Goal: Information Seeking & Learning: Learn about a topic

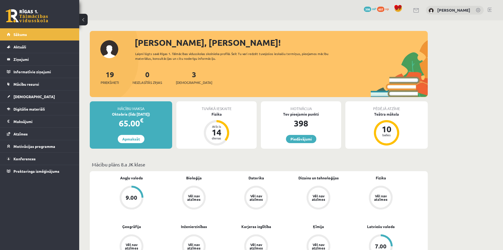
scroll to position [106, 0]
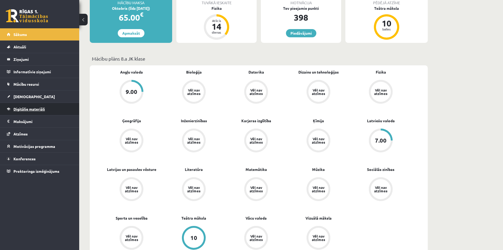
click at [19, 106] on link "Digitālie materiāli" at bounding box center [40, 109] width 66 height 12
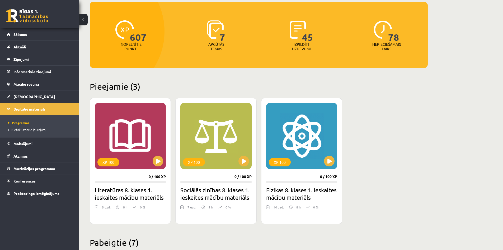
scroll to position [79, 0]
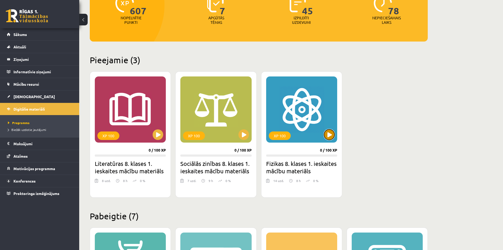
click at [328, 131] on button at bounding box center [329, 134] width 11 height 11
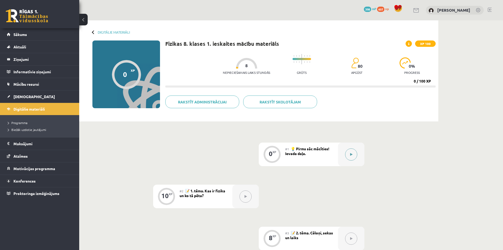
click at [354, 153] on button at bounding box center [351, 154] width 12 height 12
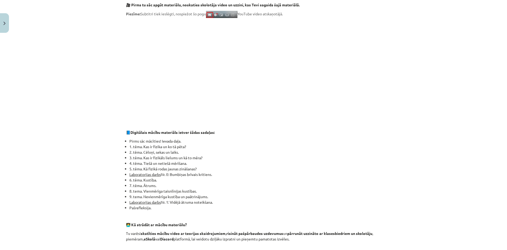
scroll to position [132, 0]
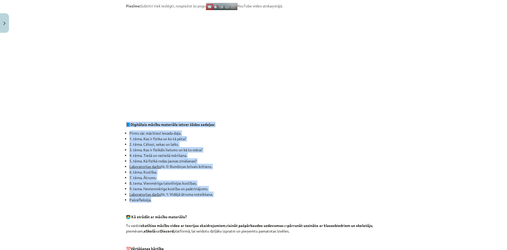
drag, startPoint x: 120, startPoint y: 124, endPoint x: 190, endPoint y: 201, distance: 104.2
click at [190, 201] on div "Mācību tēma: Fizikas 8. klases 1. ieskaites mācību materiāls #1 💡 Pirms sāc māc…" at bounding box center [253, 125] width 507 height 250
copy div "📘 Digitālais mācību materiāls ietver šādas sadaļas: Pirms sāc mācīties! Ievada …"
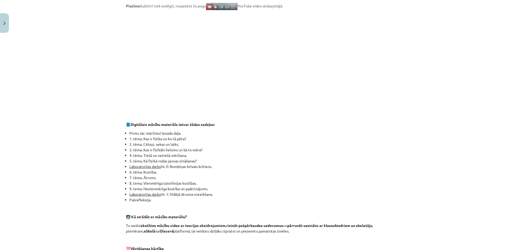
click at [118, 92] on div "Mācību tēma: Fizikas 8. klases 1. ieskaites mācību materiāls #1 💡 Pirms sāc māc…" at bounding box center [253, 125] width 507 height 250
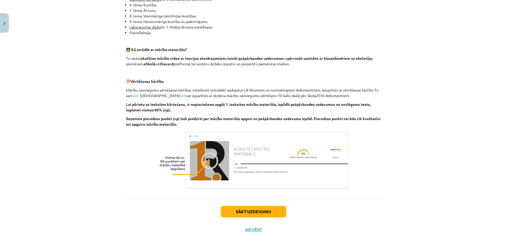
scroll to position [301, 0]
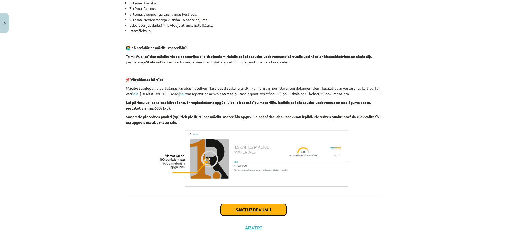
click at [256, 213] on button "Sākt uzdevumu" at bounding box center [254, 210] width 66 height 12
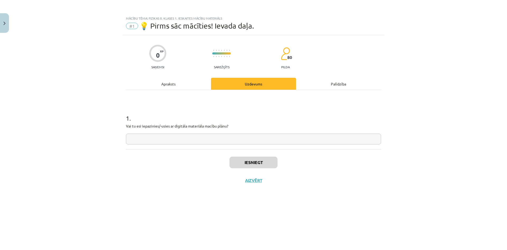
click at [205, 139] on input "text" at bounding box center [253, 138] width 255 height 11
type input "*"
click at [194, 143] on input "*" at bounding box center [253, 138] width 255 height 11
type input "**"
click at [242, 163] on button "Iesniegt" at bounding box center [254, 162] width 48 height 12
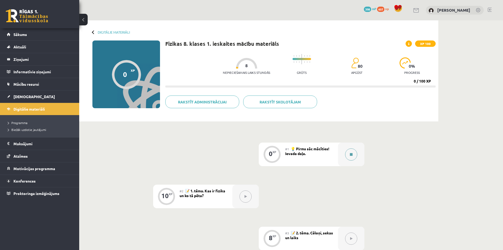
click at [353, 155] on icon at bounding box center [351, 154] width 3 height 3
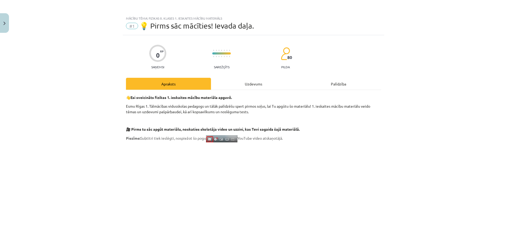
click at [248, 86] on div "Uzdevums" at bounding box center [253, 84] width 85 height 12
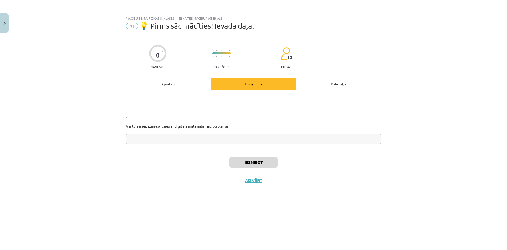
click at [248, 134] on input "text" at bounding box center [253, 138] width 255 height 11
type input "**"
click at [258, 163] on button "Iesniegt" at bounding box center [254, 162] width 48 height 12
click at [252, 186] on button "Nākamā nodarbība" at bounding box center [254, 184] width 52 height 12
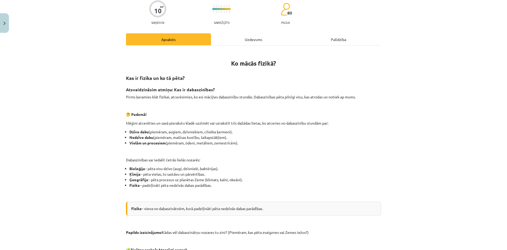
scroll to position [53, 0]
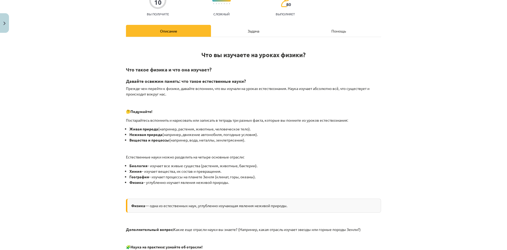
click at [410, 99] on div "Тема исследования: Физика, 8 класс, контрольная работа, учебный материал #2 📝 Т…" at bounding box center [253, 125] width 507 height 250
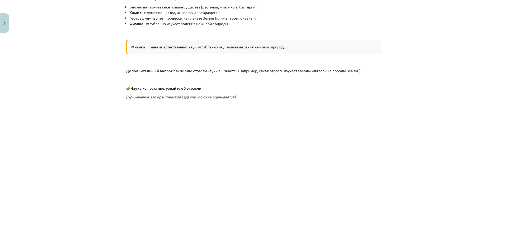
scroll to position [159, 0]
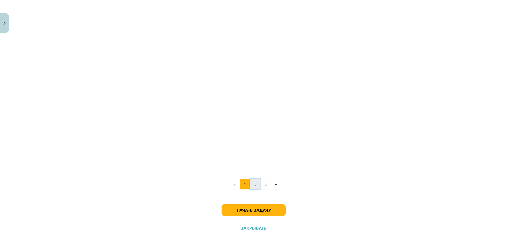
click at [257, 187] on button "2" at bounding box center [255, 184] width 11 height 11
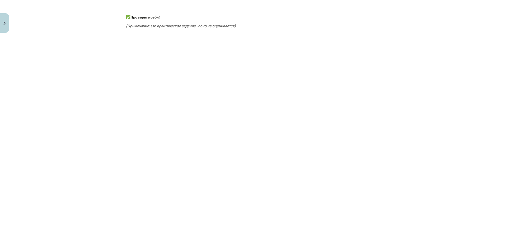
scroll to position [185, 0]
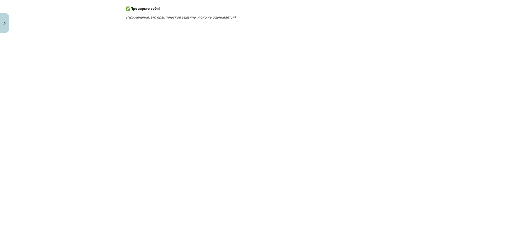
click at [102, 186] on div "Тема исследования: Физика, 8 класс, контрольная работа, учебный материал #2 📝 Т…" at bounding box center [253, 125] width 507 height 250
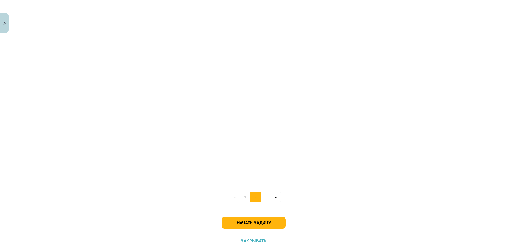
scroll to position [334, 0]
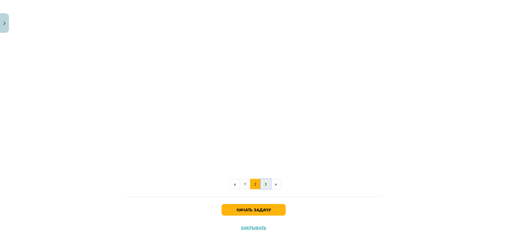
click at [264, 187] on button "3" at bounding box center [266, 184] width 11 height 11
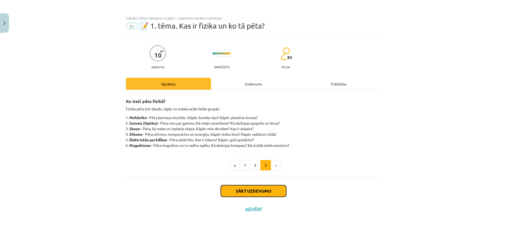
click at [280, 192] on button "Sākt uzdevumu" at bounding box center [254, 191] width 66 height 12
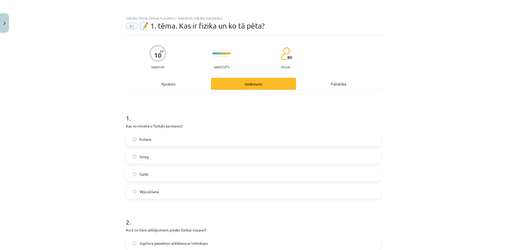
scroll to position [26, 0]
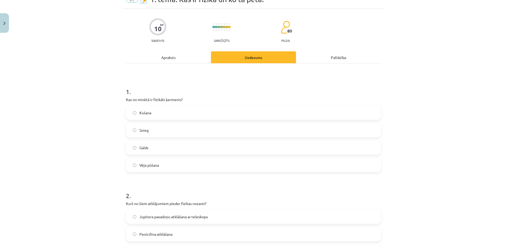
click at [185, 148] on label "Galds" at bounding box center [254, 147] width 254 height 13
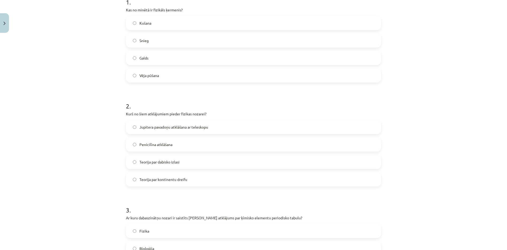
scroll to position [132, 0]
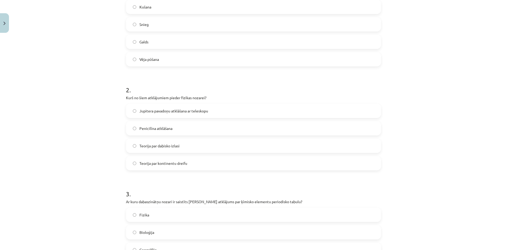
click at [216, 110] on label "Jupitera pavadoņu atklāšana ar teleskopu" at bounding box center [254, 110] width 254 height 13
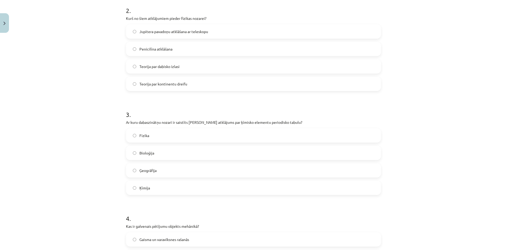
scroll to position [238, 0]
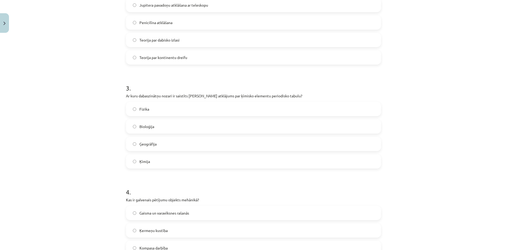
click at [189, 156] on label "Ķīmija" at bounding box center [254, 161] width 254 height 13
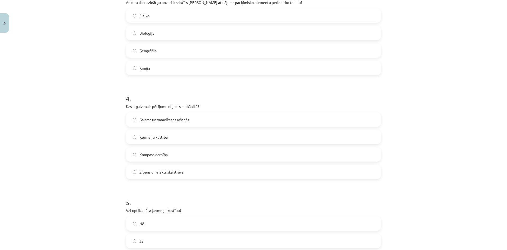
scroll to position [344, 0]
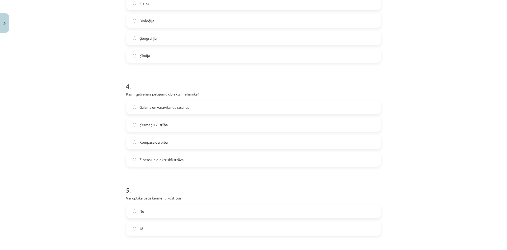
click at [135, 127] on label "Ķermeņu kustība" at bounding box center [254, 124] width 254 height 13
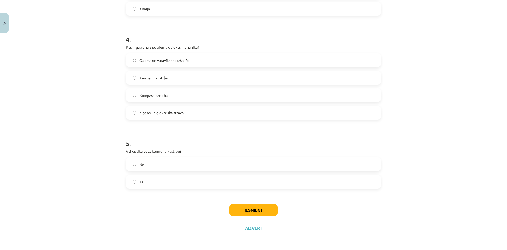
scroll to position [391, 0]
click at [183, 171] on div "Nē" at bounding box center [253, 164] width 255 height 14
click at [185, 166] on label "Nē" at bounding box center [254, 163] width 254 height 13
click at [258, 212] on button "Iesniegt" at bounding box center [254, 210] width 48 height 12
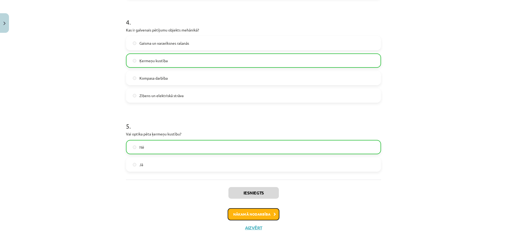
click at [258, 215] on button "Nākamā nodarbība" at bounding box center [254, 214] width 52 height 12
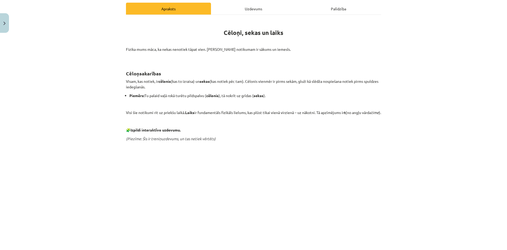
scroll to position [66, 0]
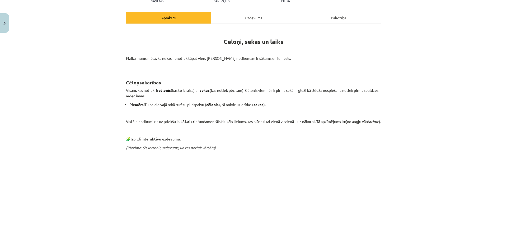
click at [85, 129] on div "Mācību tēma: Fizikas 8. klases 1. ieskaites mācību materiāls #3 📝 2. tēma. Cēlo…" at bounding box center [253, 125] width 507 height 250
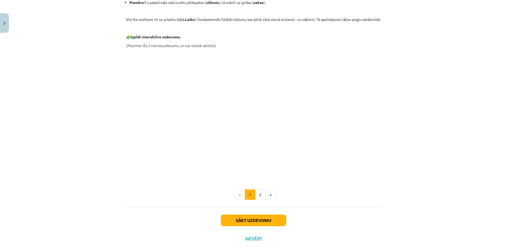
scroll to position [172, 0]
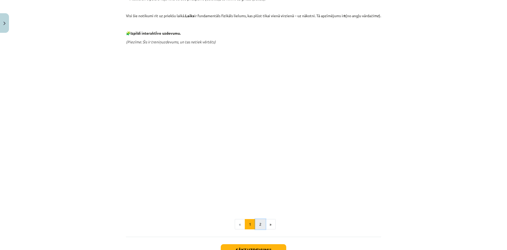
click at [261, 224] on button "2" at bounding box center [260, 224] width 11 height 11
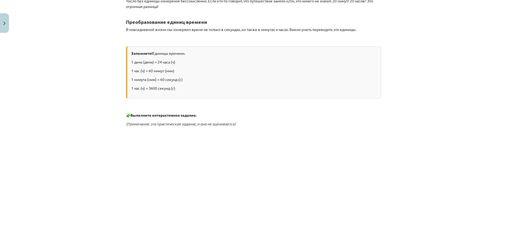
scroll to position [174, 0]
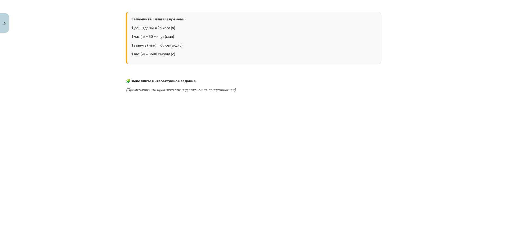
drag, startPoint x: 207, startPoint y: 70, endPoint x: 215, endPoint y: 65, distance: 9.5
drag, startPoint x: 215, startPoint y: 65, endPoint x: 249, endPoint y: 48, distance: 38.4
click at [249, 48] on p "1 минута (мин) = 60 секунд (с)" at bounding box center [254, 45] width 246 height 6
click at [420, 86] on div "Тема исследования: Физика, 8 класс, контрольная работа, учебный материал #3 📝 Т…" at bounding box center [253, 125] width 507 height 250
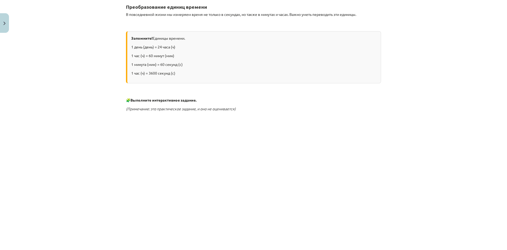
scroll to position [121, 0]
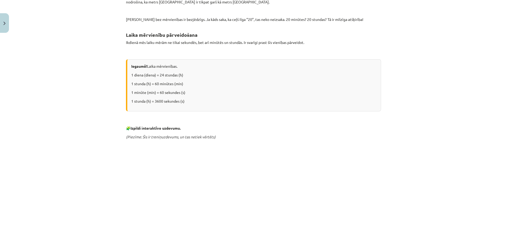
click at [409, 74] on div "Mācību tēma: Fizikas 8. klases 1. ieskaites mācību materiāls #3 📝 2. tēma. Cēlo…" at bounding box center [253, 125] width 507 height 250
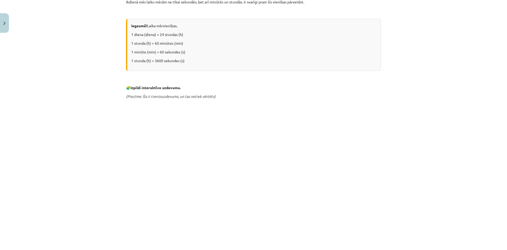
scroll to position [174, 0]
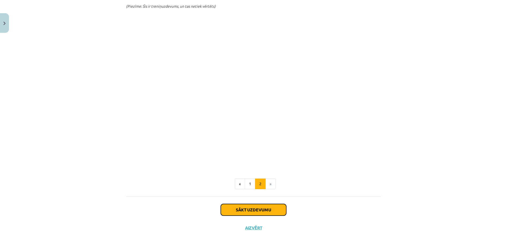
click at [274, 208] on button "Sākt uzdevumu" at bounding box center [254, 210] width 66 height 12
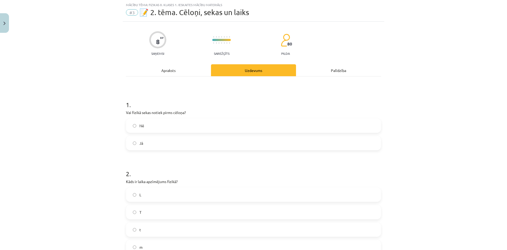
scroll to position [13, 0]
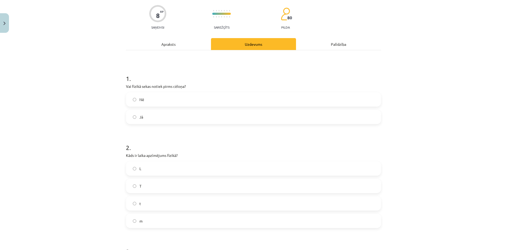
click at [152, 98] on label "Nē" at bounding box center [254, 99] width 254 height 13
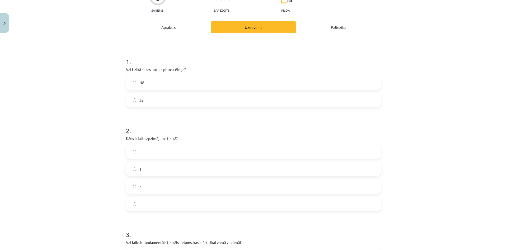
scroll to position [66, 0]
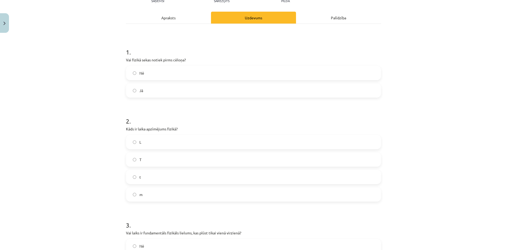
click at [140, 175] on label "t" at bounding box center [254, 176] width 254 height 13
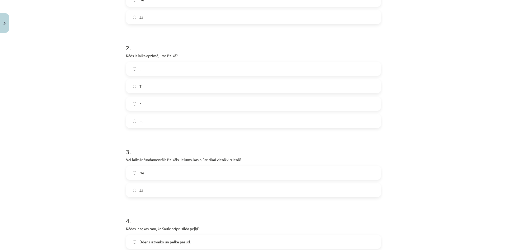
scroll to position [145, 0]
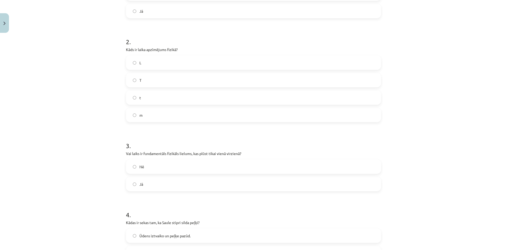
click at [144, 190] on label "Jā" at bounding box center [254, 183] width 254 height 13
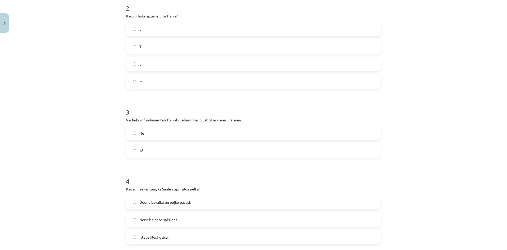
scroll to position [225, 0]
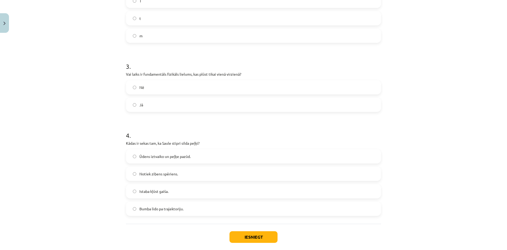
click at [198, 158] on label "Ūdens iztvaiko un peļķe pazūd." at bounding box center [254, 156] width 254 height 13
click at [254, 236] on button "Iesniegt" at bounding box center [254, 237] width 48 height 12
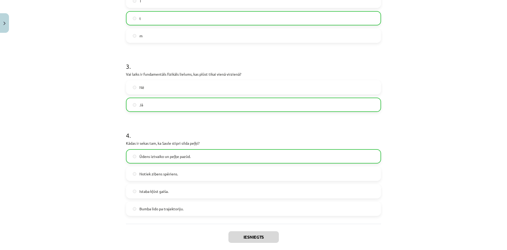
click at [159, 237] on div "Iesniegts Nākamā nodarbība Aizvērt" at bounding box center [253, 251] width 255 height 54
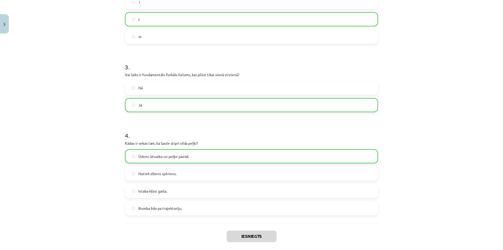
scroll to position [269, 0]
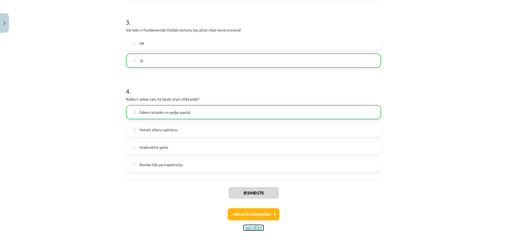
click at [251, 228] on button "Aizvērt" at bounding box center [254, 227] width 20 height 5
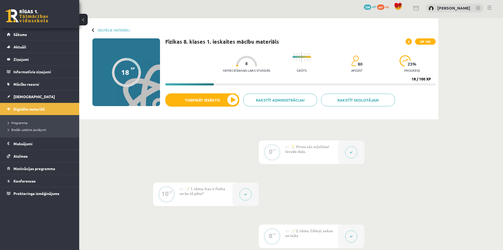
scroll to position [0, 0]
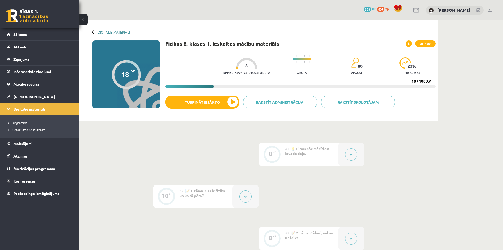
click at [100, 33] on link "Digitālie materiāli" at bounding box center [114, 32] width 32 height 4
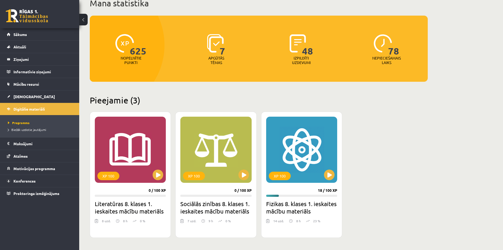
scroll to position [53, 0]
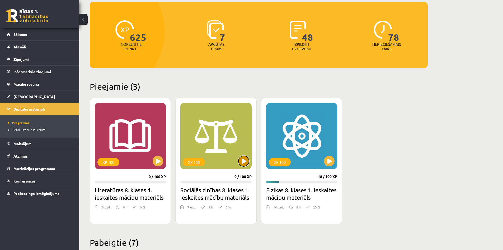
click at [242, 158] on button at bounding box center [244, 161] width 11 height 11
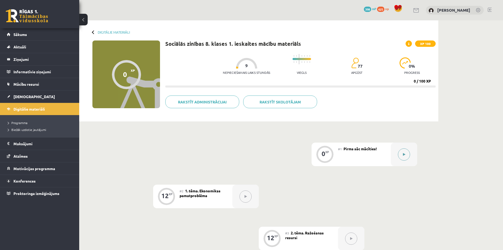
click at [401, 159] on button at bounding box center [404, 154] width 12 height 12
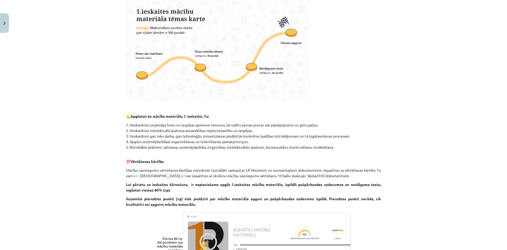
scroll to position [237, 0]
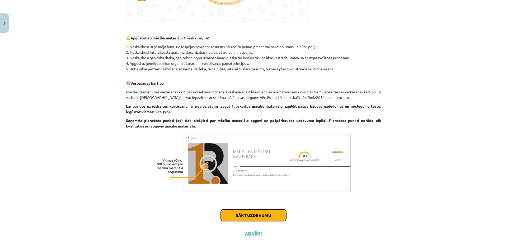
click at [254, 209] on button "Sākt uzdevumu" at bounding box center [254, 215] width 66 height 12
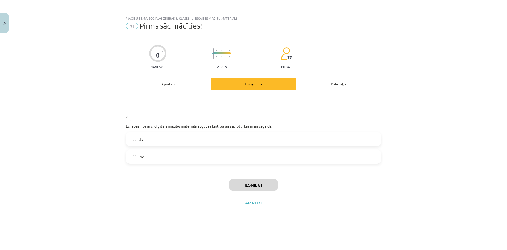
scroll to position [0, 0]
click at [186, 133] on label "Jā" at bounding box center [254, 138] width 254 height 13
click at [266, 184] on button "Iesniegt" at bounding box center [254, 185] width 48 height 12
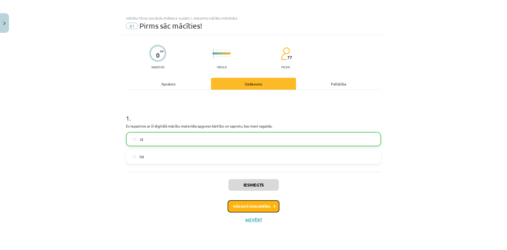
click at [257, 209] on button "Nākamā nodarbība" at bounding box center [254, 206] width 52 height 12
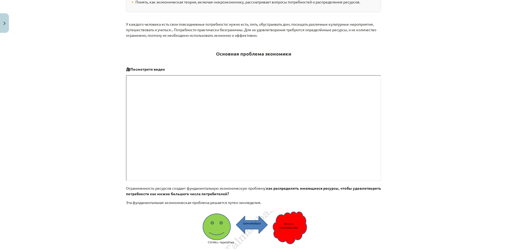
scroll to position [159, 0]
click at [98, 103] on div "Тема обучения: Обществознание, учебный материал для теста 1 класса 8 #2 Тема 1.…" at bounding box center [253, 125] width 507 height 250
click at [90, 100] on div "Тема обучения: Обществознание, учебный материал для теста 1 класса 8 #2 Тема 1.…" at bounding box center [253, 125] width 507 height 250
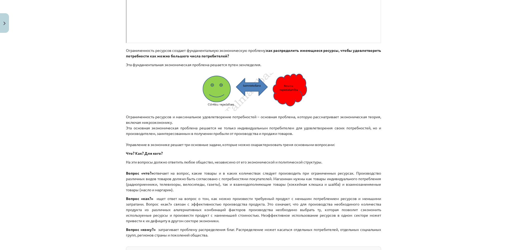
scroll to position [301, 0]
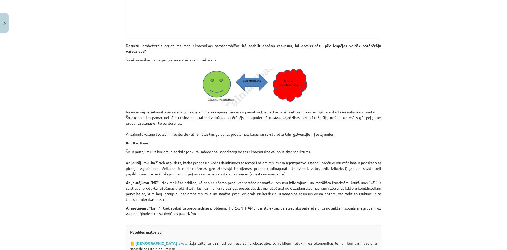
click at [95, 108] on div "Mācību tēma: Sociālās zinības 8. klases 1. ieskaites mācību materiāls #2 1. tēm…" at bounding box center [253, 125] width 507 height 250
drag, startPoint x: 119, startPoint y: 112, endPoint x: 239, endPoint y: 113, distance: 120.0
click at [239, 113] on div "Mācību tēma: Sociālās zinības 8. klases 1. ieskaites mācību materiāls #2 1. tēm…" at bounding box center [253, 125] width 507 height 250
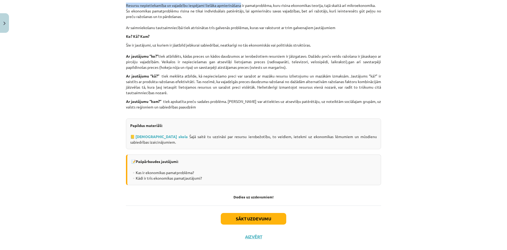
scroll to position [416, 0]
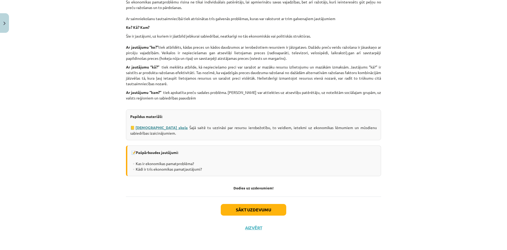
click at [153, 129] on link "[DEMOGRAPHIC_DATA] skola" at bounding box center [162, 127] width 52 height 5
click at [262, 210] on button "Sākt uzdevumu" at bounding box center [254, 210] width 66 height 12
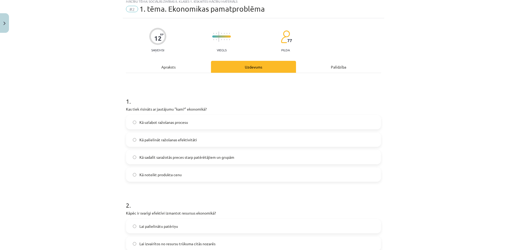
scroll to position [13, 0]
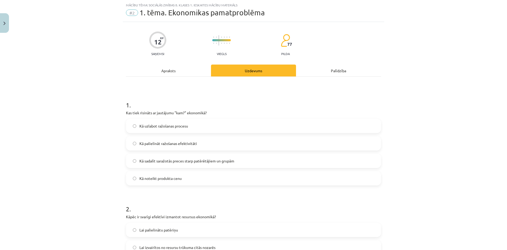
click at [144, 164] on label "Kā sadalīt saražotās preces starp patērētājiem un grupām" at bounding box center [254, 160] width 254 height 13
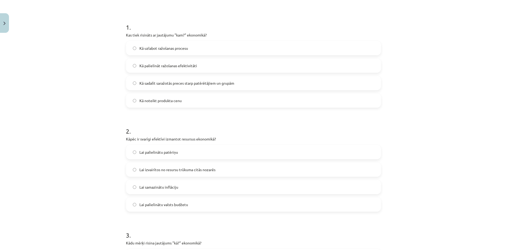
scroll to position [92, 0]
click at [157, 169] on span "Lai izvairītos no resursu trūkuma citās nozarēs" at bounding box center [178, 168] width 76 height 6
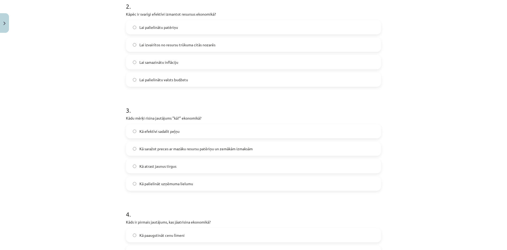
scroll to position [225, 0]
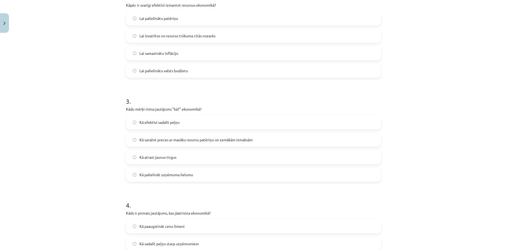
click at [163, 145] on label "Kā saražot preces ar mazāku resursu patēriņu un zemākām izmaksām" at bounding box center [254, 139] width 254 height 13
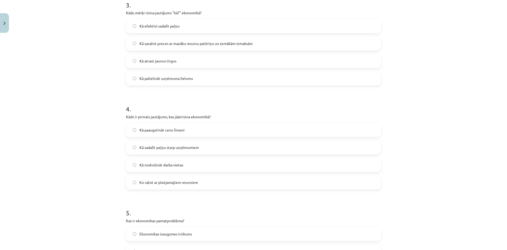
scroll to position [330, 0]
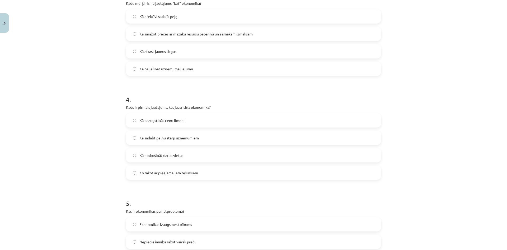
click at [164, 175] on label "Ko ražot ar pieejamajiem resursiem" at bounding box center [254, 172] width 254 height 13
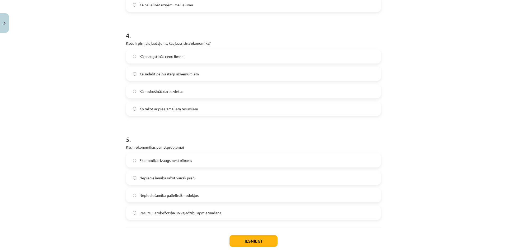
scroll to position [410, 0]
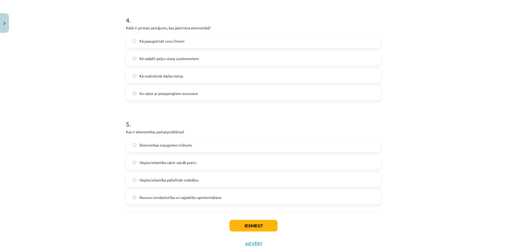
click at [146, 193] on label "Resursu ierobežotība un vajadzību apmierināšana" at bounding box center [254, 197] width 254 height 13
click at [248, 226] on button "Iesniegt" at bounding box center [254, 226] width 48 height 12
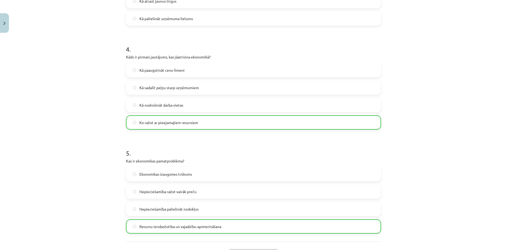
scroll to position [442, 0]
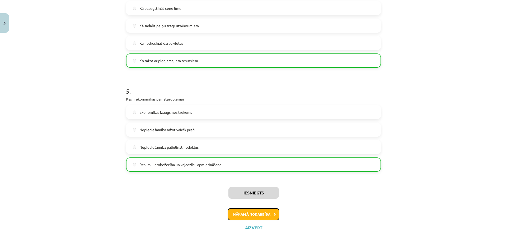
click at [255, 213] on button "Nākamā nodarbība" at bounding box center [254, 214] width 52 height 12
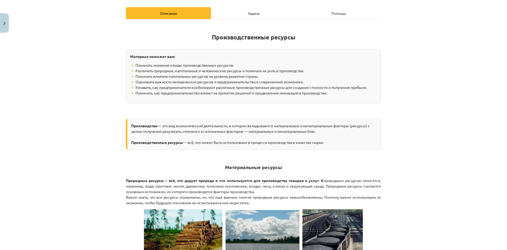
scroll to position [92, 0]
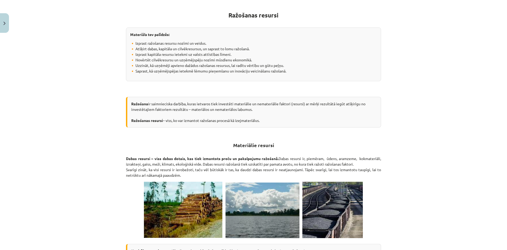
click at [59, 115] on div "Mācību tēma: Sociālās zinības 8. klases 1. ieskaites mācību materiāls #3 2. tēm…" at bounding box center [253, 125] width 507 height 250
click at [69, 82] on div "Mācību tēma: Sociālās zinības 8. klases 1. ieskaites mācību materiāls #3 2. tēm…" at bounding box center [253, 125] width 507 height 250
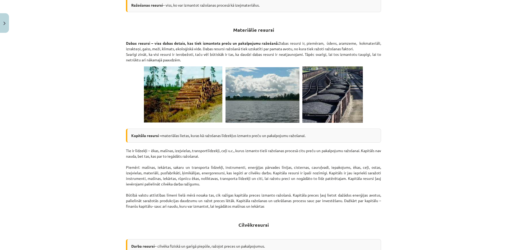
scroll to position [198, 0]
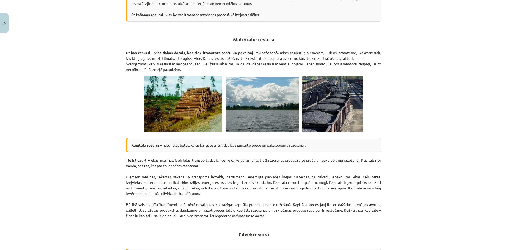
click at [0, 79] on div "Mācību tēma: Sociālās zinības 8. klases 1. ieskaites mācību materiāls #3 2. tēm…" at bounding box center [253, 125] width 507 height 250
click at [76, 160] on div "Mācību tēma: Sociālās zinības 8. klases 1. ieskaites mācību materiāls #3 2. tēm…" at bounding box center [253, 125] width 507 height 250
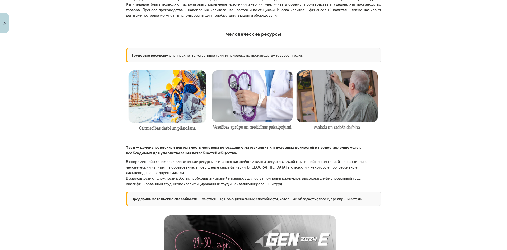
scroll to position [399, 0]
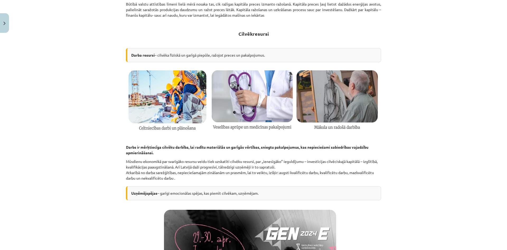
click at [65, 92] on div "Mācību tēma: Sociālās zinības 8. klases 1. ieskaites mācību materiāls #3 2. tēm…" at bounding box center [253, 125] width 507 height 250
click at [72, 41] on div "Mācību tēma: Sociālās zinības 8. klases 1. ieskaites mācību materiāls #3 2. tēm…" at bounding box center [253, 125] width 507 height 250
click at [89, 106] on div "Mācību tēma: Sociālās zinības 8. klases 1. ieskaites mācību materiāls #3 2. tēm…" at bounding box center [253, 125] width 507 height 250
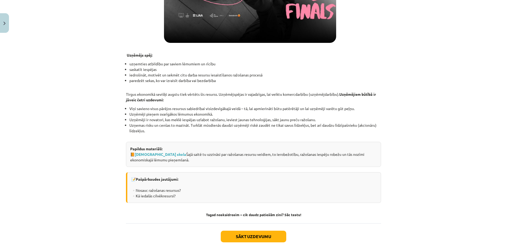
scroll to position [636, 0]
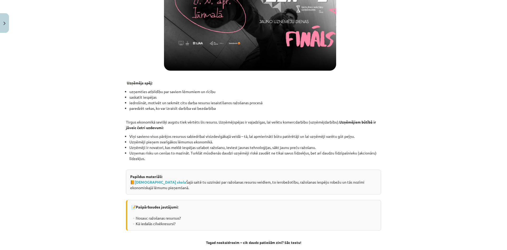
click at [63, 119] on div "Mācību tēma: Sociālās zinības 8. klases 1. ieskaites mācību materiāls #3 2. tēm…" at bounding box center [253, 125] width 507 height 250
click at [434, 119] on div "Mācību tēma: Sociālās zinības 8. klases 1. ieskaites mācību materiāls #3 2. tēm…" at bounding box center [253, 125] width 507 height 250
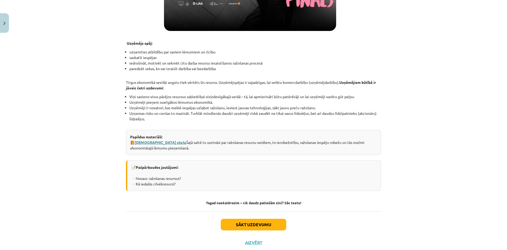
scroll to position [689, 0]
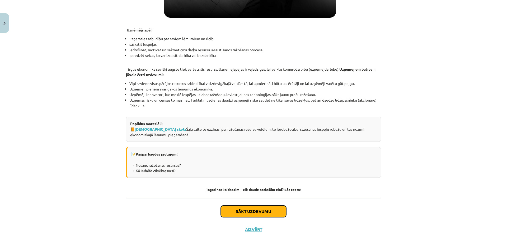
click at [257, 213] on button "Sākt uzdevumu" at bounding box center [254, 211] width 66 height 12
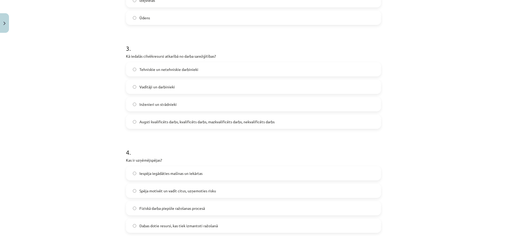
scroll to position [425, 0]
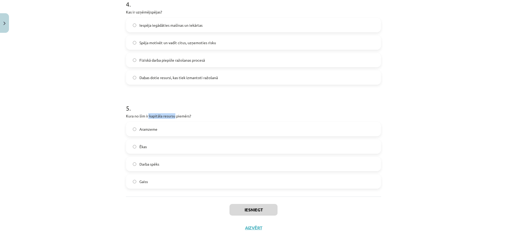
drag, startPoint x: 147, startPoint y: 117, endPoint x: 175, endPoint y: 117, distance: 28.0
click at [175, 117] on p "Kura no šīm ir kapitāla resursu piemērs?" at bounding box center [253, 116] width 255 height 6
click at [140, 149] on span "Ēkas" at bounding box center [143, 147] width 7 height 6
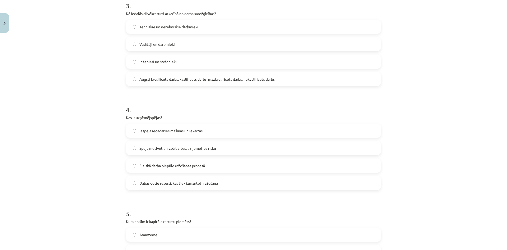
scroll to position [320, 0]
drag, startPoint x: 135, startPoint y: 118, endPoint x: 159, endPoint y: 117, distance: 24.3
click at [159, 117] on p "Kas ir uzņēmējspējas?" at bounding box center [253, 118] width 255 height 6
click at [112, 166] on div "Mācību tēma: Sociālās zinības 8. klases 1. ieskaites mācību materiāls #3 2. tēm…" at bounding box center [253, 125] width 507 height 250
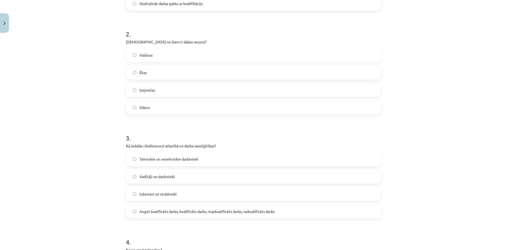
scroll to position [188, 0]
click at [210, 104] on label "Ūdens" at bounding box center [254, 107] width 254 height 13
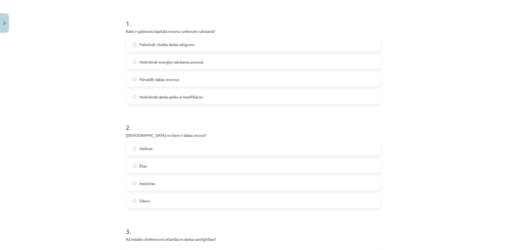
scroll to position [82, 0]
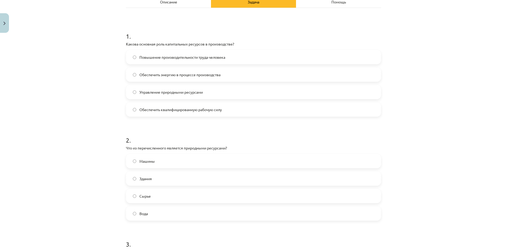
click at [157, 76] on font "Обеспечить энергию в процессе производства" at bounding box center [180, 74] width 81 height 5
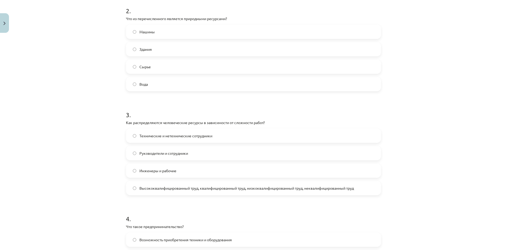
scroll to position [214, 0]
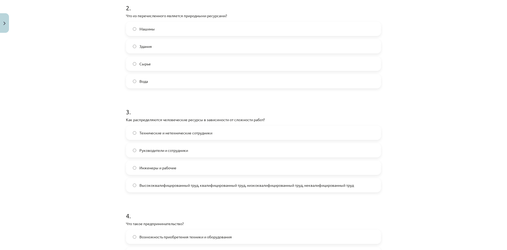
click at [214, 190] on label "Высококвалифицированный труд, квалифицированный труд, низкоквалифицированный тр…" at bounding box center [254, 184] width 254 height 13
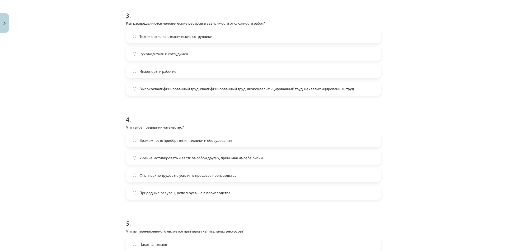
scroll to position [320, 0]
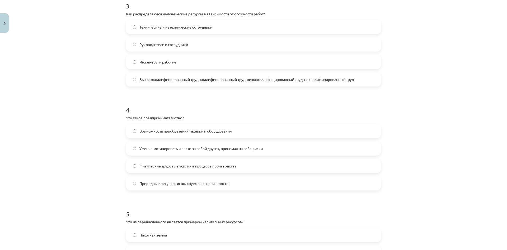
click at [230, 149] on font "Умение мотивировать и вести за собой других, принимая на себя риски" at bounding box center [201, 148] width 123 height 5
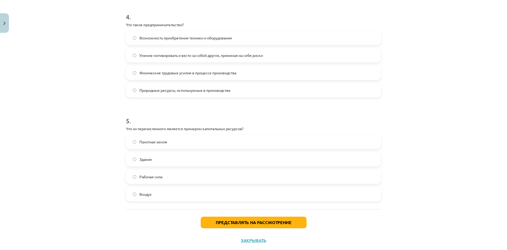
scroll to position [425, 0]
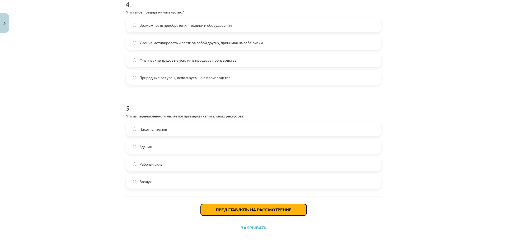
click at [216, 213] on button "Представлять на рассмотрение" at bounding box center [254, 210] width 106 height 12
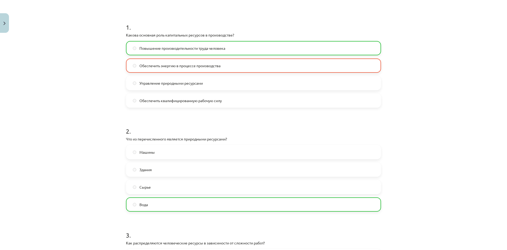
scroll to position [82, 0]
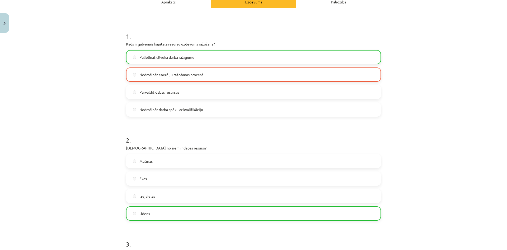
click at [61, 113] on div "Mācību tēma: Sociālās zinības 8. klases 1. ieskaites mācību materiāls #3 2. tēm…" at bounding box center [253, 125] width 507 height 250
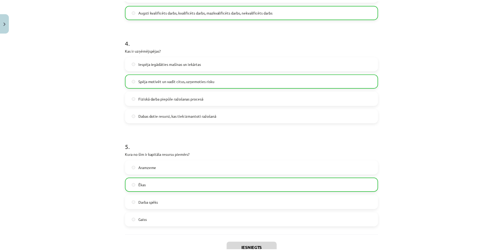
scroll to position [442, 0]
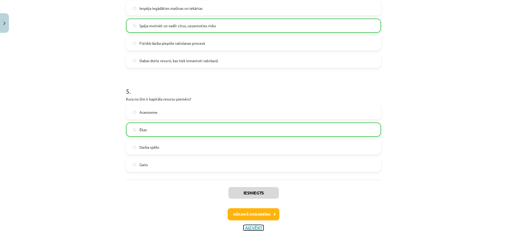
click at [254, 226] on button "Aizvērt" at bounding box center [254, 227] width 20 height 5
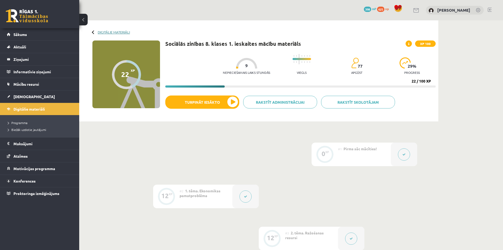
click at [119, 32] on link "Digitālie materiāli" at bounding box center [114, 32] width 32 height 4
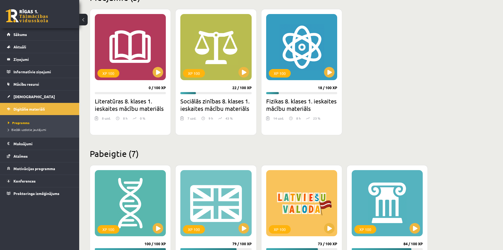
scroll to position [132, 0]
